Goal: Task Accomplishment & Management: Manage account settings

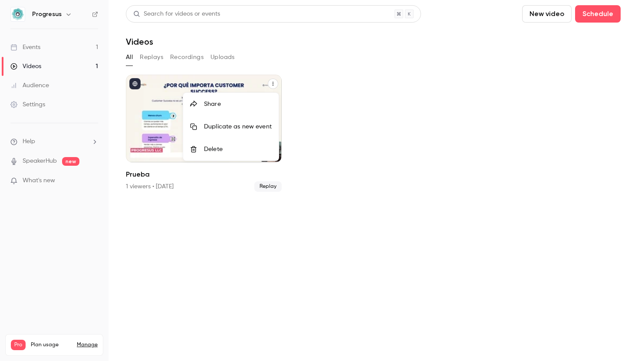
click at [269, 212] on div at bounding box center [319, 180] width 638 height 361
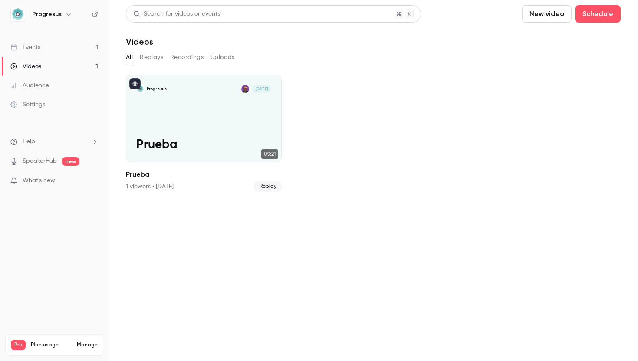
click at [257, 109] on div "Progresus [DATE] Prueba" at bounding box center [204, 119] width 156 height 88
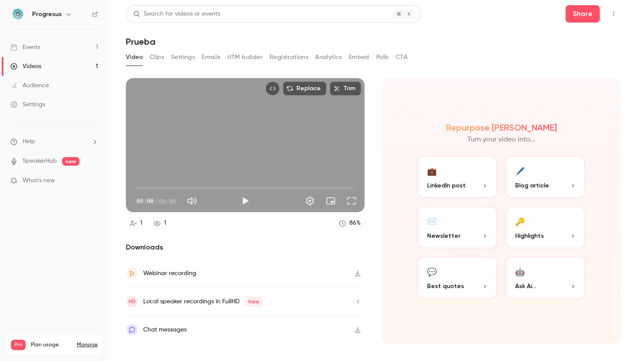
click at [614, 11] on icon "Top Bar Actions" at bounding box center [613, 14] width 7 height 6
click at [522, 157] on div at bounding box center [319, 180] width 638 height 361
click at [618, 17] on button "Top Bar Actions" at bounding box center [613, 14] width 14 height 14
click at [582, 39] on div "Unpublish from Channel" at bounding box center [579, 36] width 69 height 9
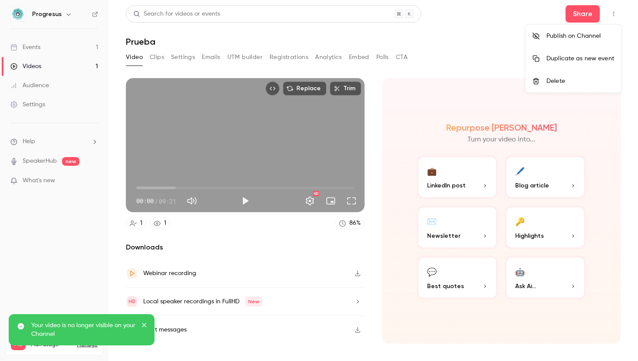
click at [466, 43] on div at bounding box center [319, 180] width 638 height 361
